Goal: Communication & Community: Answer question/provide support

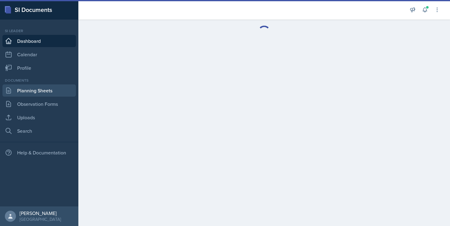
click at [48, 92] on link "Planning Sheets" at bounding box center [38, 90] width 73 height 12
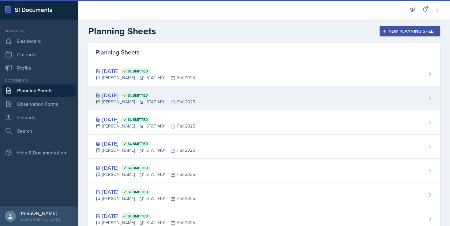
click at [128, 95] on div "[DATE] Submitted" at bounding box center [144, 95] width 99 height 8
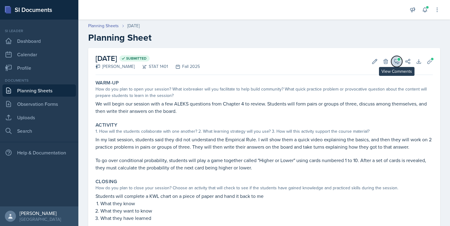
click at [395, 63] on icon at bounding box center [396, 61] width 5 height 5
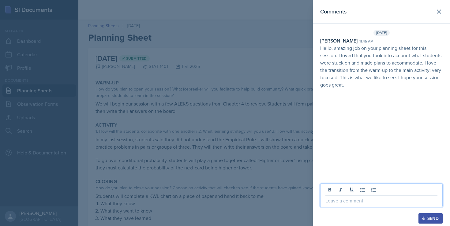
click at [330, 199] on p at bounding box center [381, 200] width 112 height 7
click at [428, 219] on div "Send" at bounding box center [430, 218] width 16 height 5
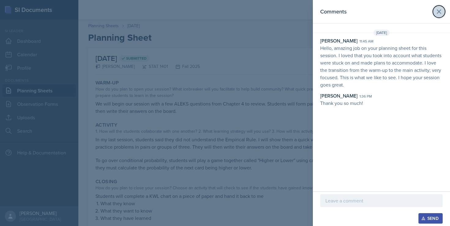
click at [437, 16] on button at bounding box center [439, 12] width 12 height 12
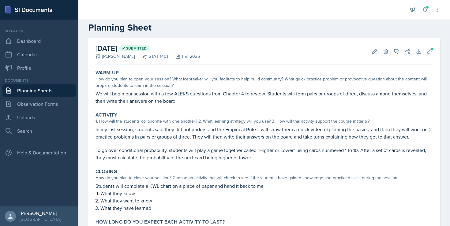
scroll to position [15, 0]
